Goal: Task Accomplishment & Management: Complete application form

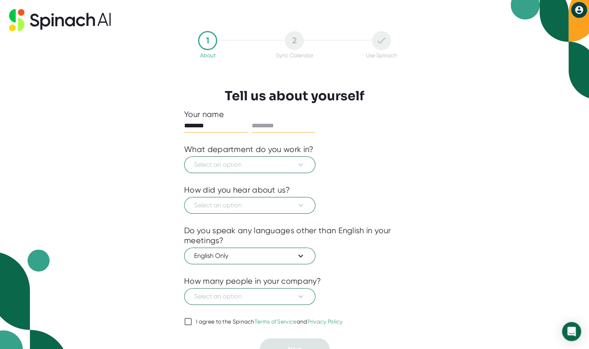
type input "*******"
click at [276, 122] on input "text" at bounding box center [284, 125] width 64 height 13
type input "********"
click at [305, 165] on icon at bounding box center [301, 165] width 10 height 10
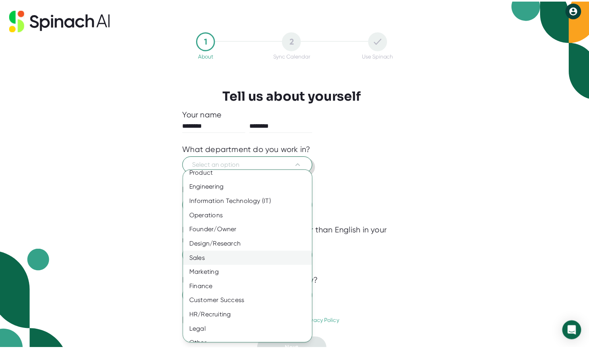
scroll to position [15, 0]
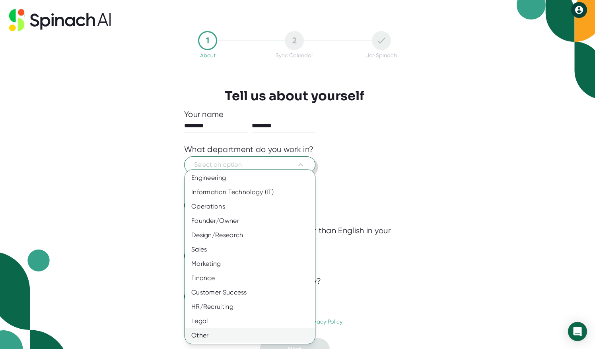
click at [227, 340] on div "Other" at bounding box center [253, 335] width 136 height 14
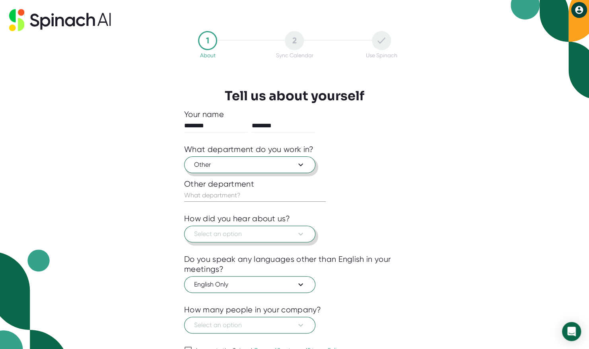
click at [221, 235] on span "Select an option" at bounding box center [249, 234] width 111 height 10
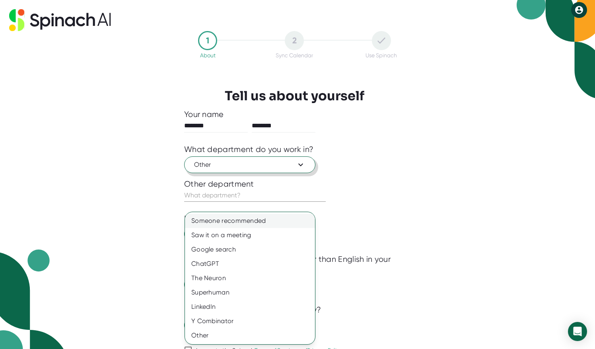
click at [237, 220] on div "Someone recommended" at bounding box center [250, 221] width 130 height 14
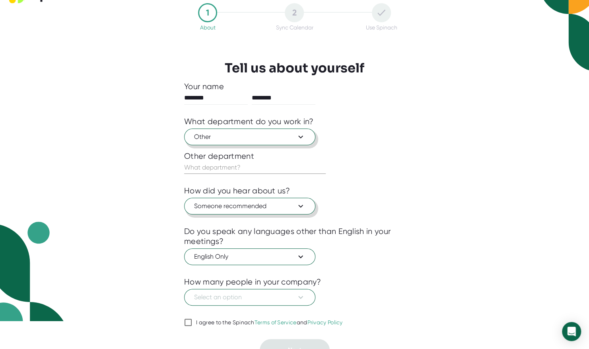
scroll to position [39, 0]
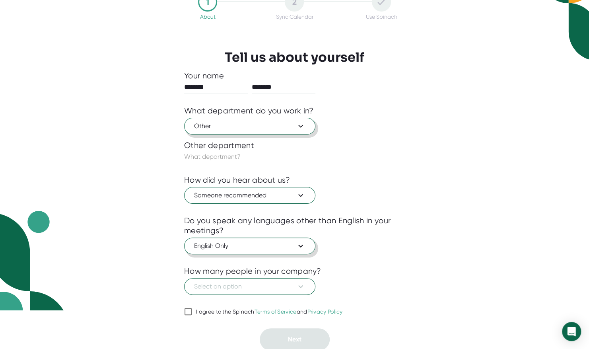
click at [269, 250] on button "English Only" at bounding box center [249, 245] width 131 height 17
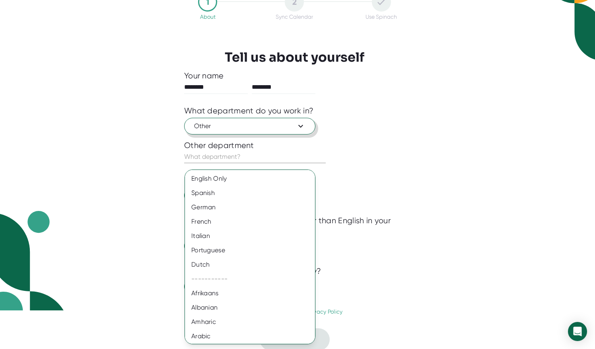
click at [441, 241] on div at bounding box center [297, 174] width 595 height 349
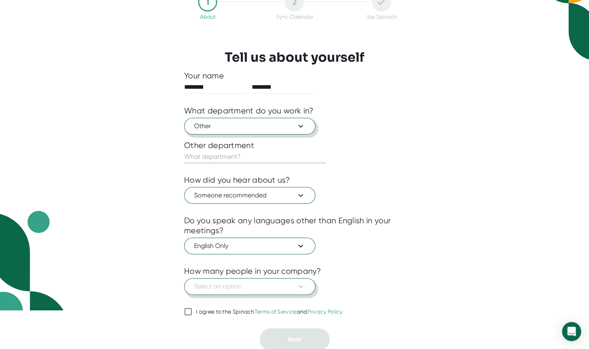
click at [276, 289] on span "Select an option" at bounding box center [249, 287] width 111 height 10
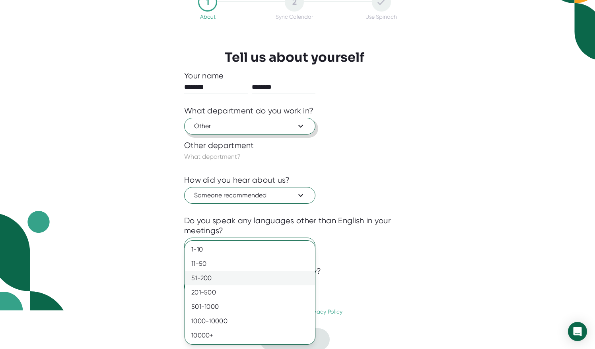
click at [218, 274] on div "51-200" at bounding box center [250, 278] width 130 height 14
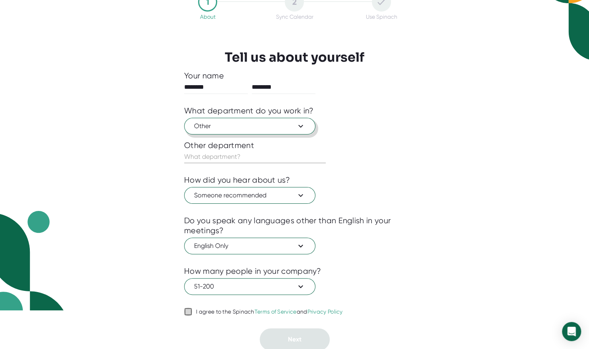
click at [186, 310] on input "I agree to the Spinach Terms of Service and Privacy Policy" at bounding box center [188, 312] width 8 height 10
checkbox input "true"
click at [247, 160] on input "text" at bounding box center [255, 156] width 142 height 13
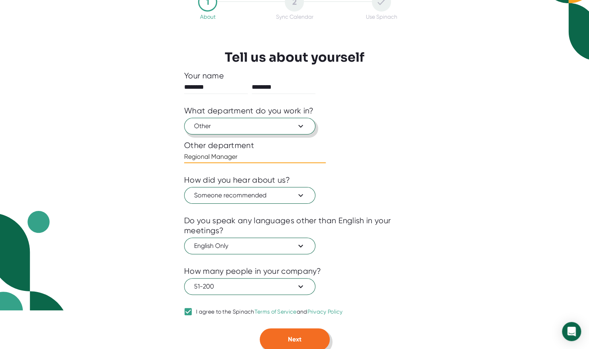
type input "Regional Manager"
click at [290, 336] on span "Next" at bounding box center [295, 339] width 14 height 8
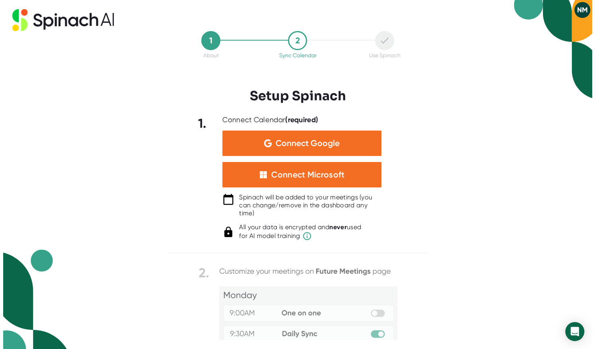
scroll to position [0, 0]
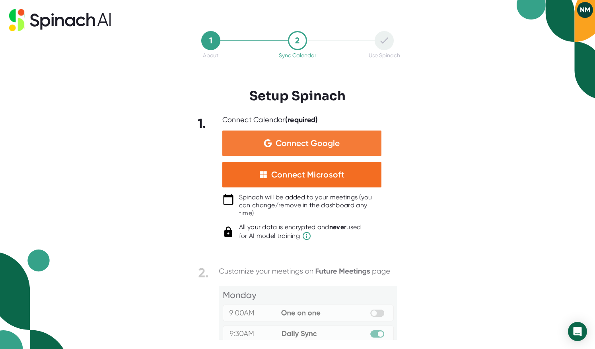
click at [342, 141] on div "Connect Google" at bounding box center [301, 142] width 159 height 25
